Goal: Find specific page/section: Find specific page/section

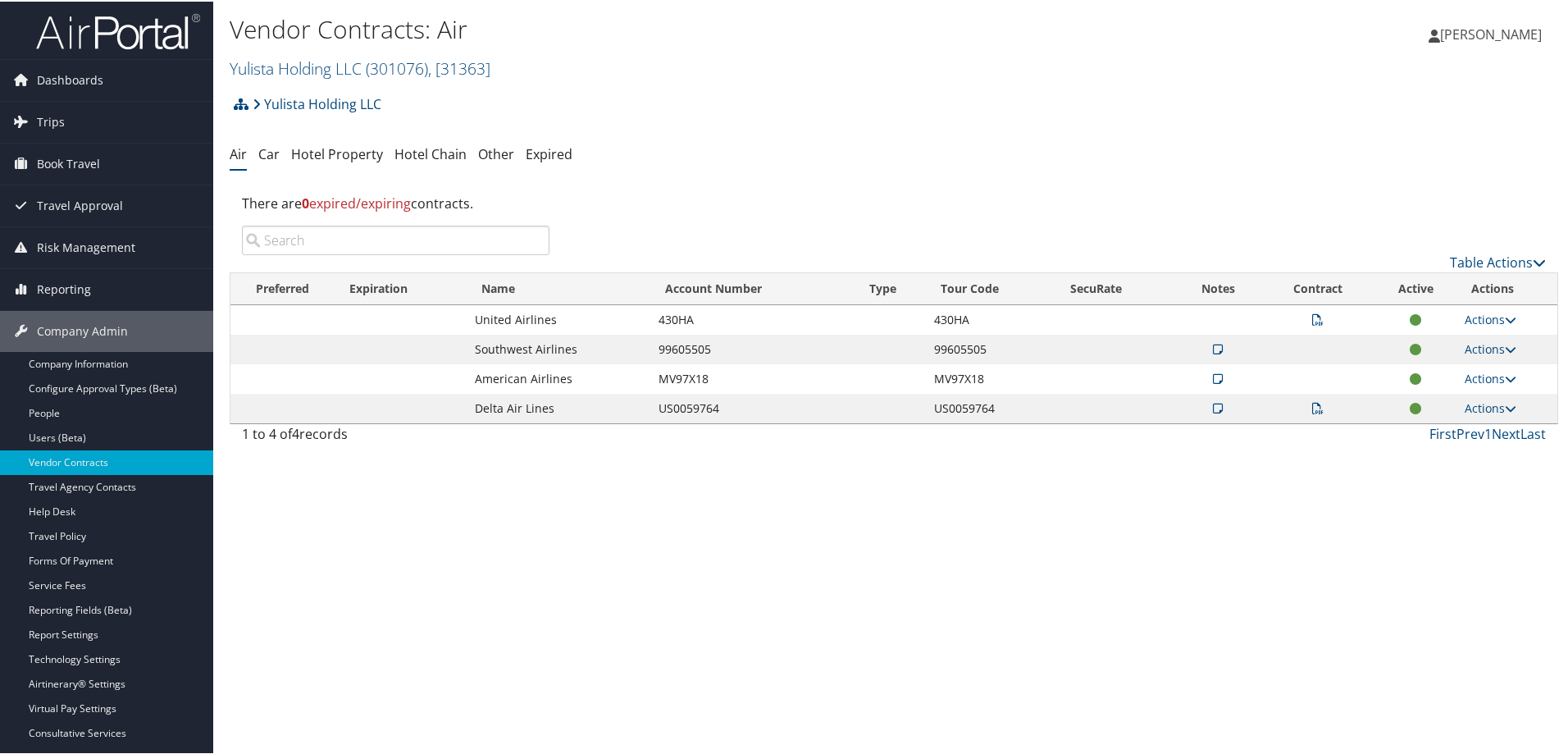
drag, startPoint x: 330, startPoint y: 158, endPoint x: 1438, endPoint y: 211, distance: 1109.3
click at [330, 157] on link "Hotel Property" at bounding box center [337, 153] width 92 height 18
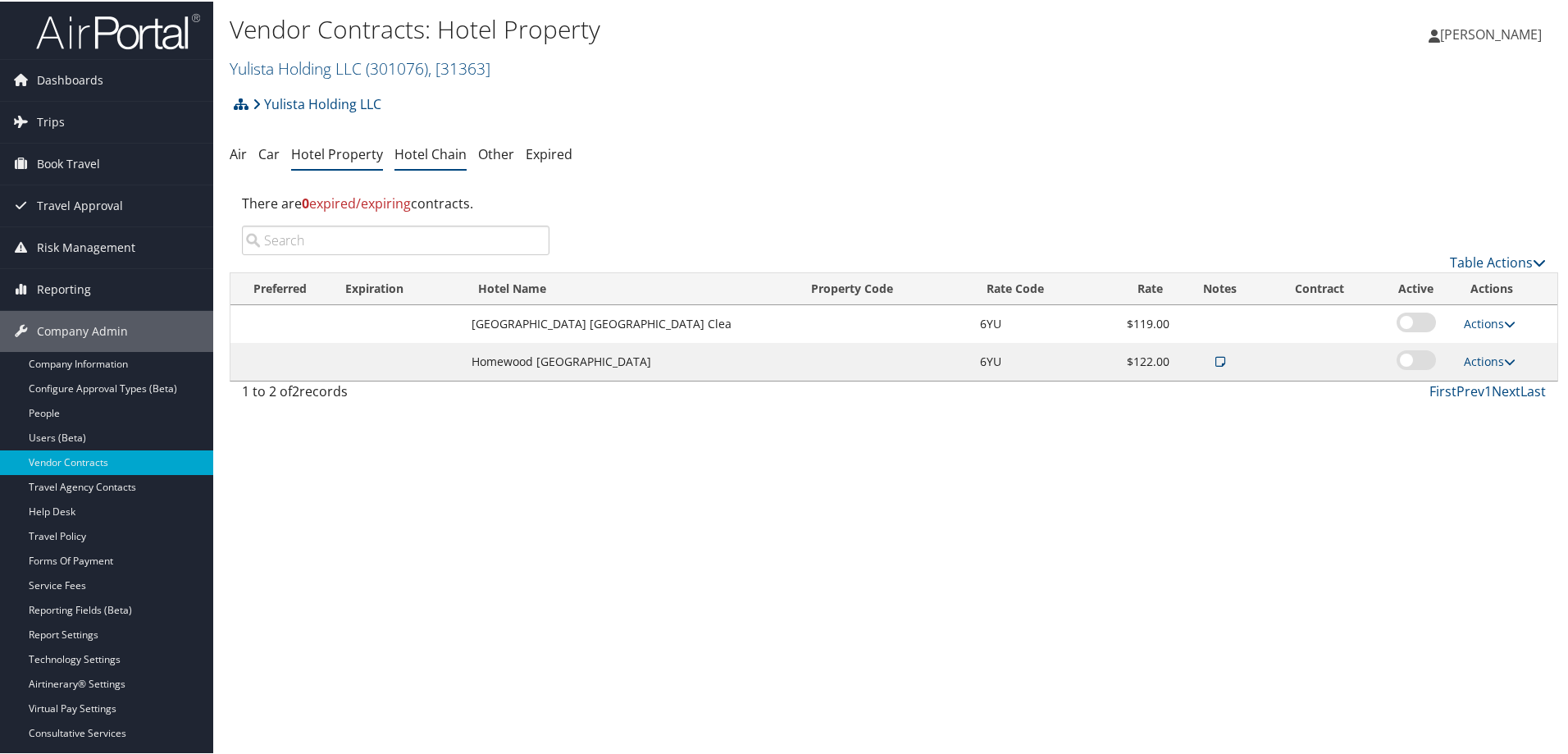
click at [417, 150] on link "Hotel Chain" at bounding box center [431, 153] width 72 height 18
